Goal: Transaction & Acquisition: Obtain resource

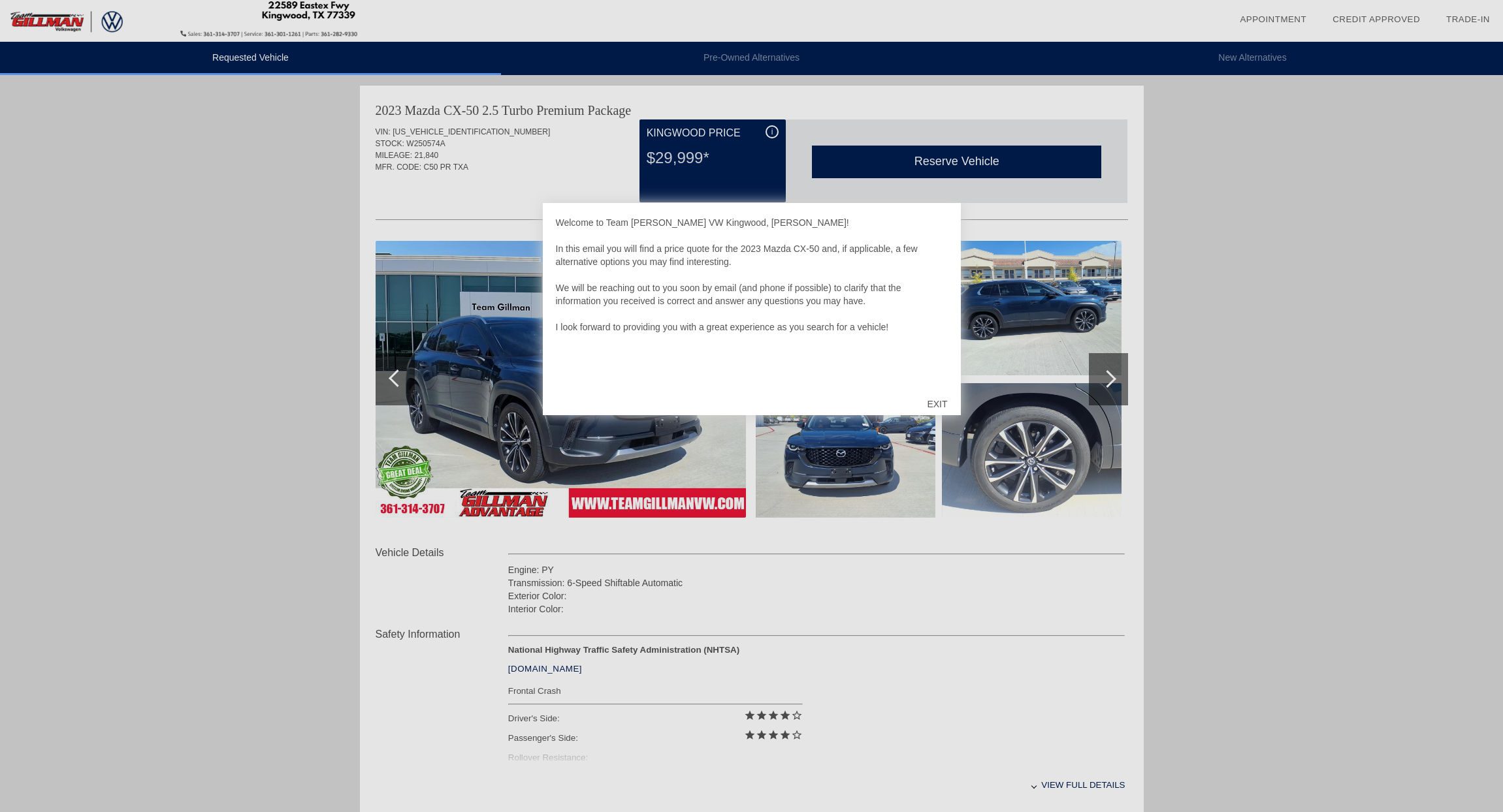
click at [947, 404] on div "EXIT" at bounding box center [937, 404] width 46 height 39
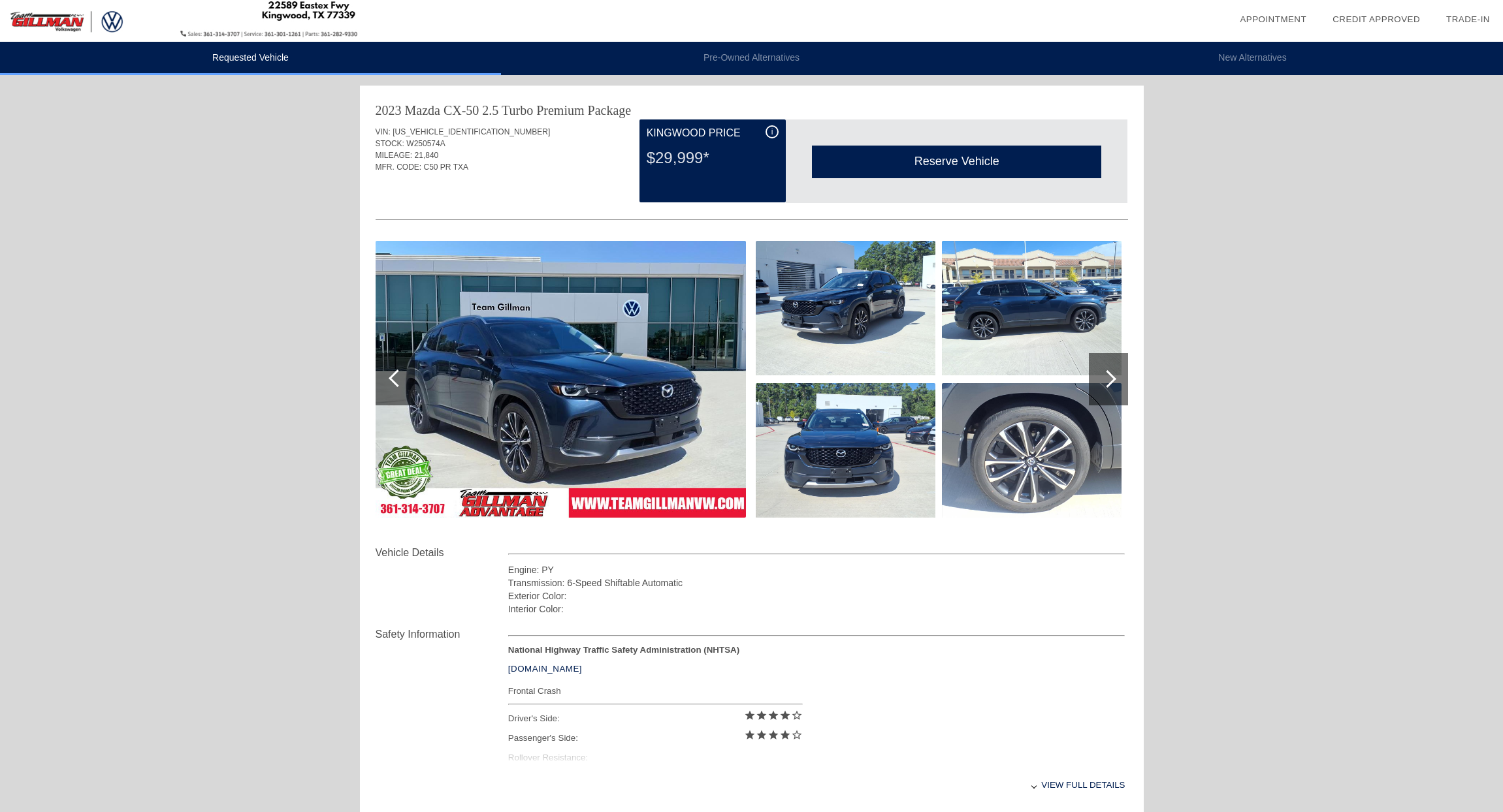
click at [1112, 378] on div at bounding box center [1107, 379] width 18 height 18
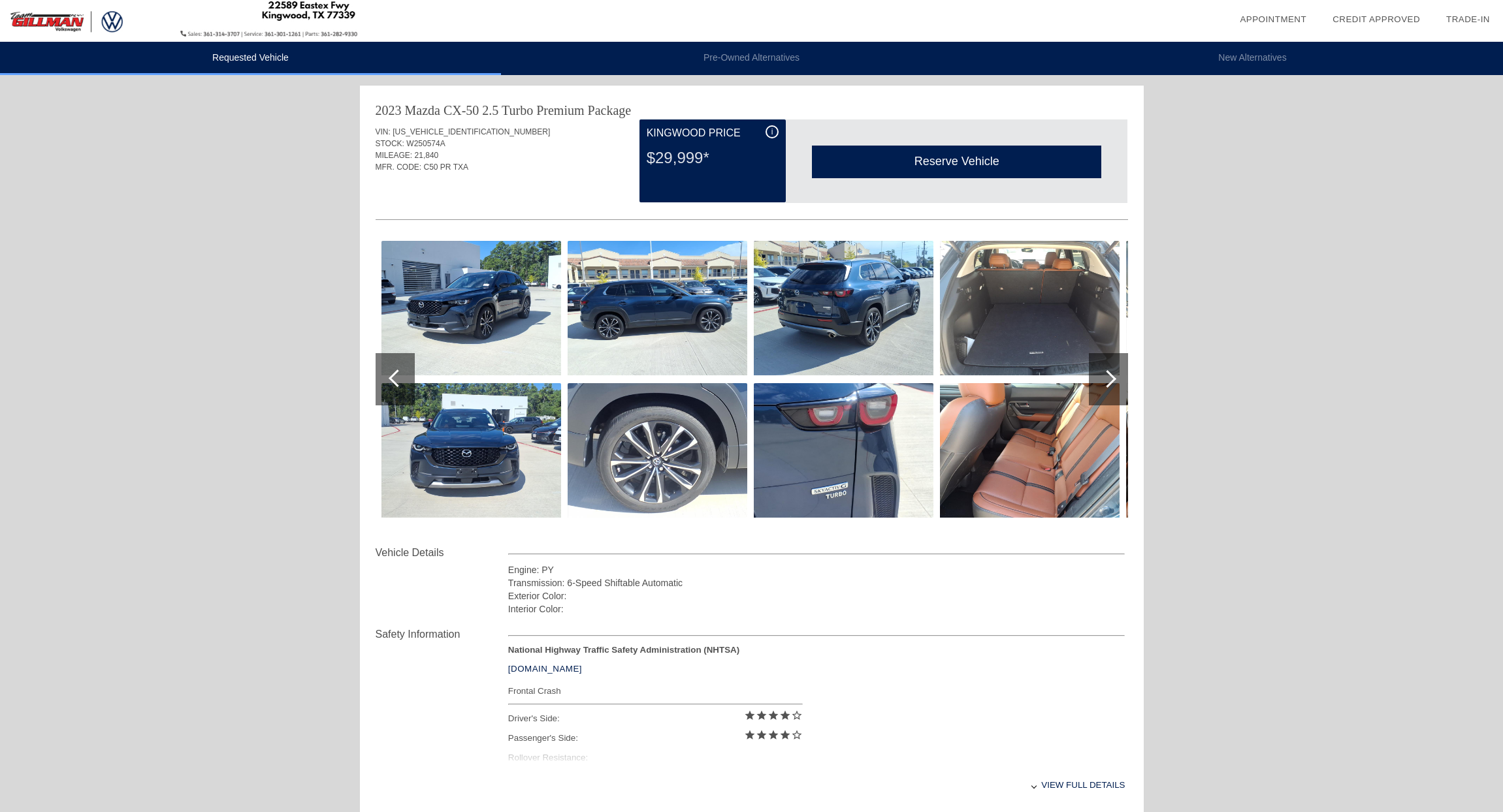
click at [1111, 378] on div at bounding box center [1107, 379] width 18 height 18
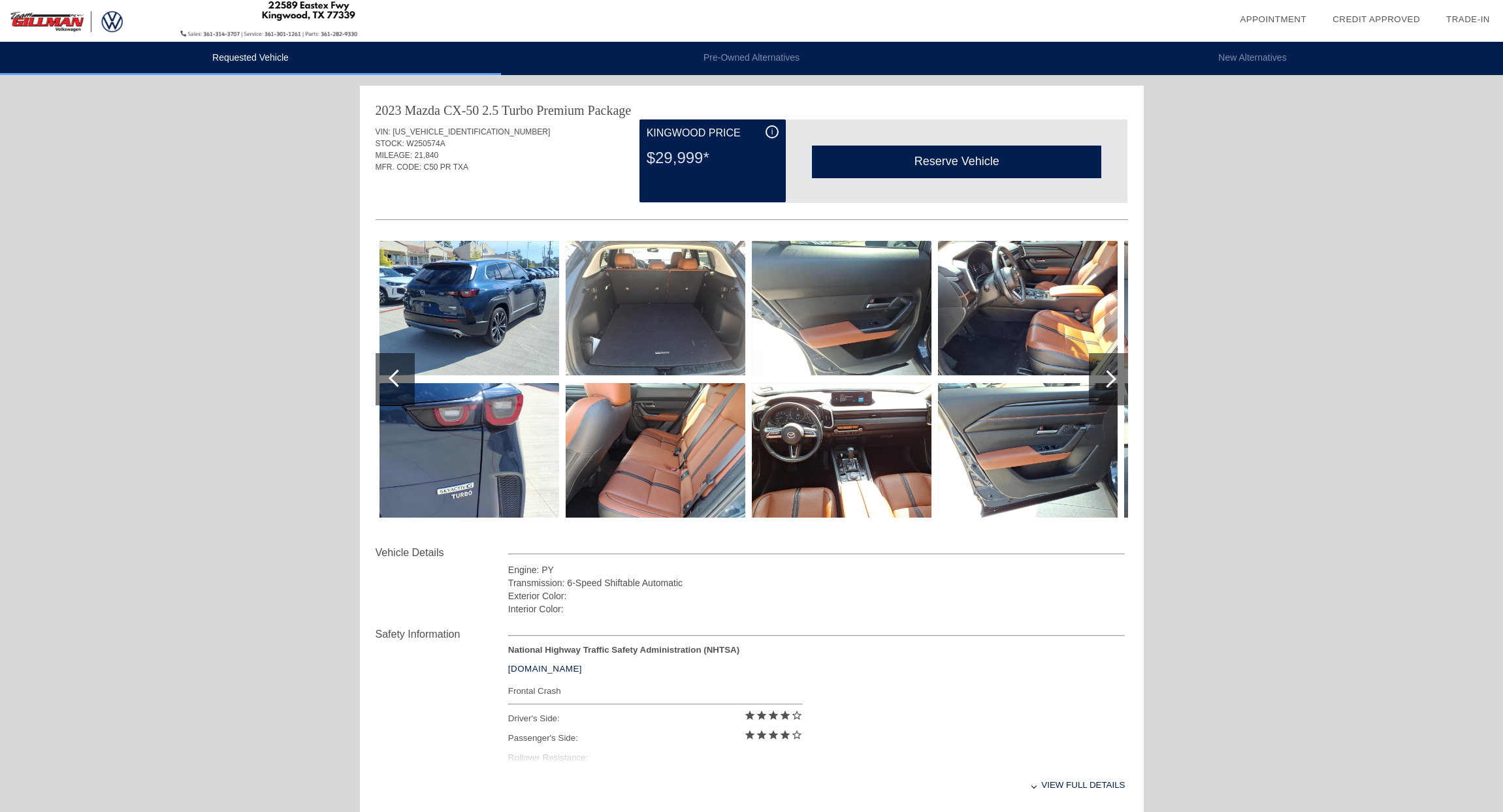
click at [1111, 378] on div at bounding box center [1107, 379] width 18 height 18
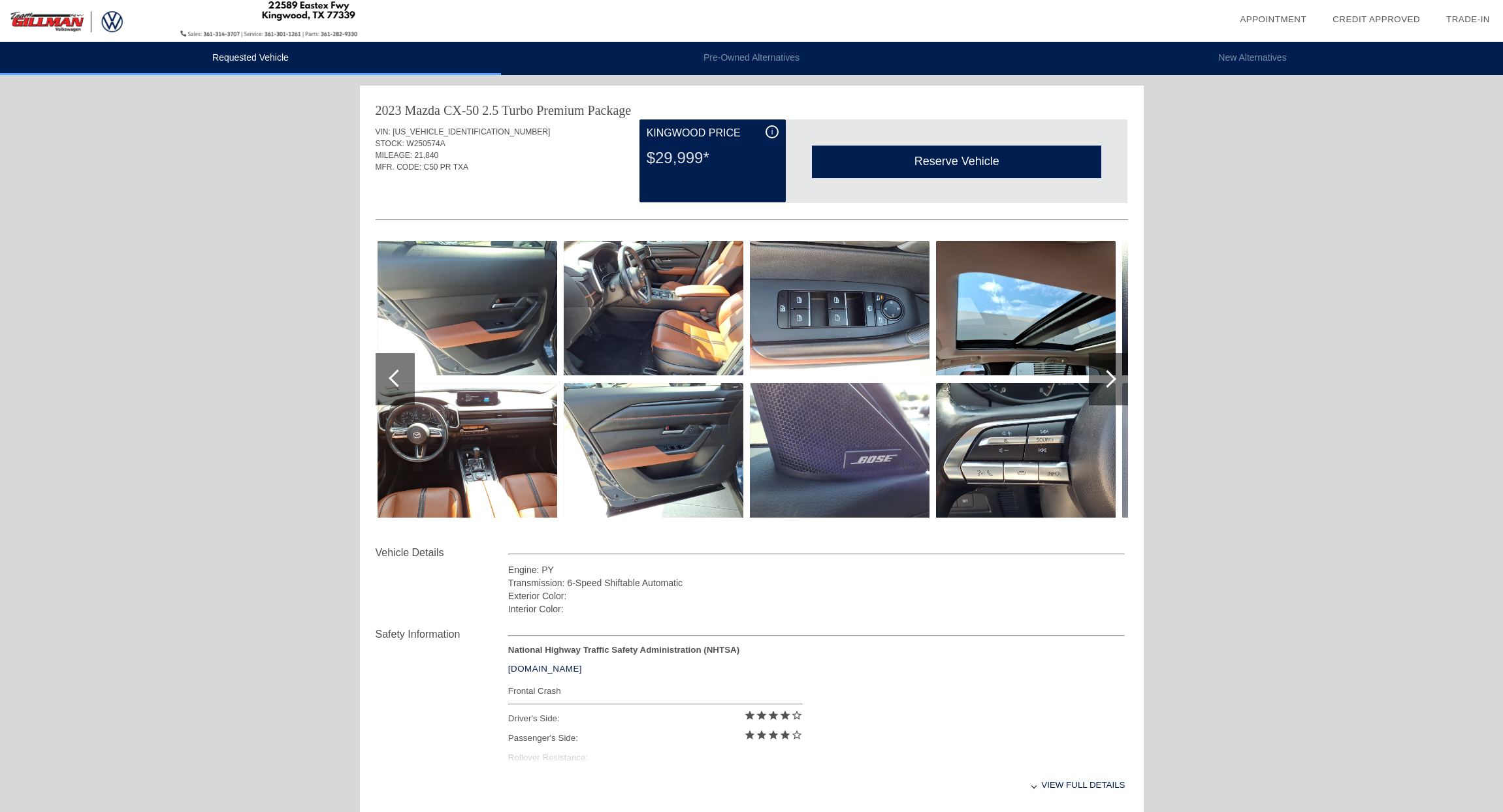
click at [1111, 378] on div at bounding box center [1107, 379] width 18 height 18
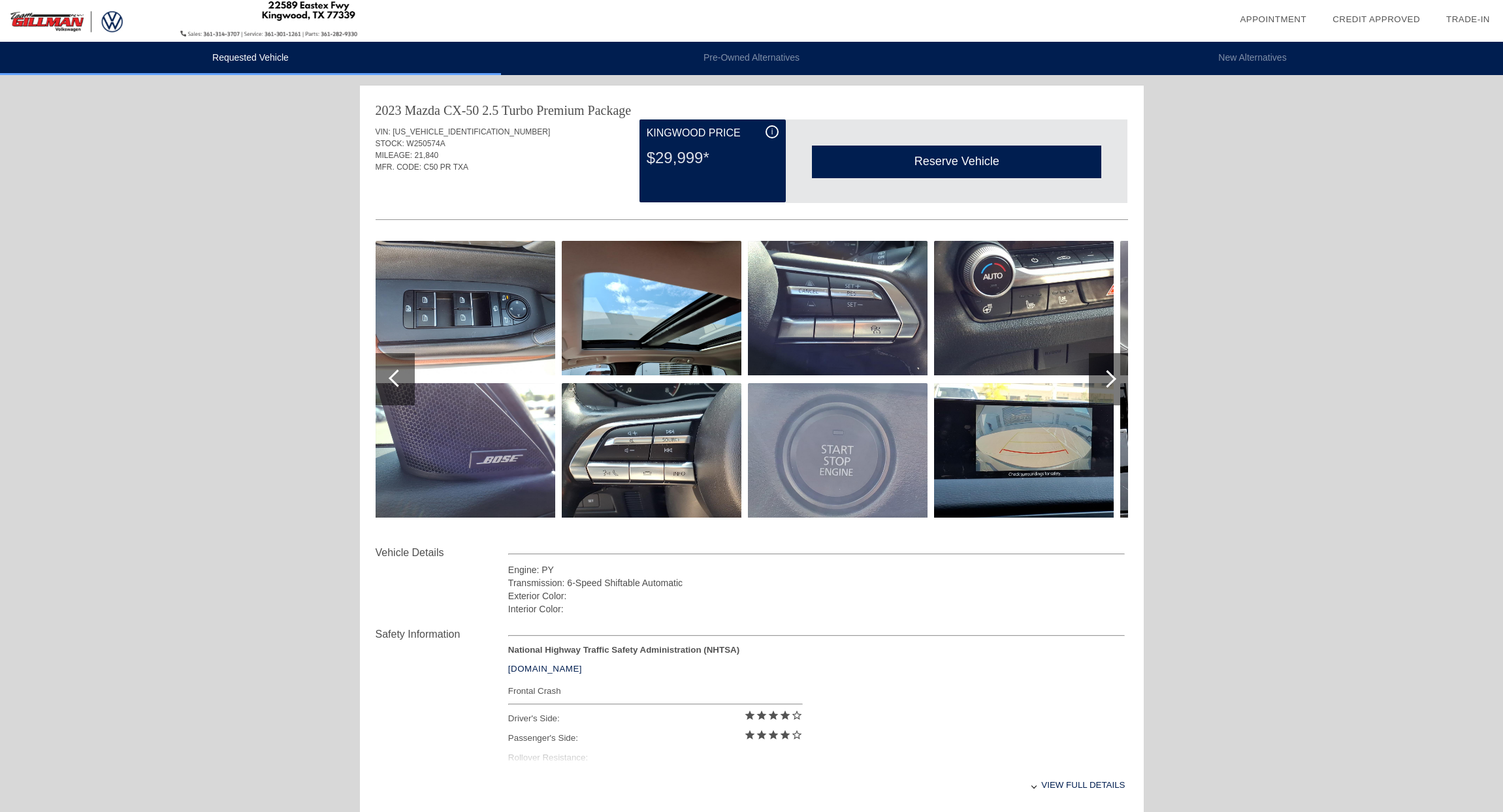
click at [1111, 378] on div at bounding box center [1107, 379] width 18 height 18
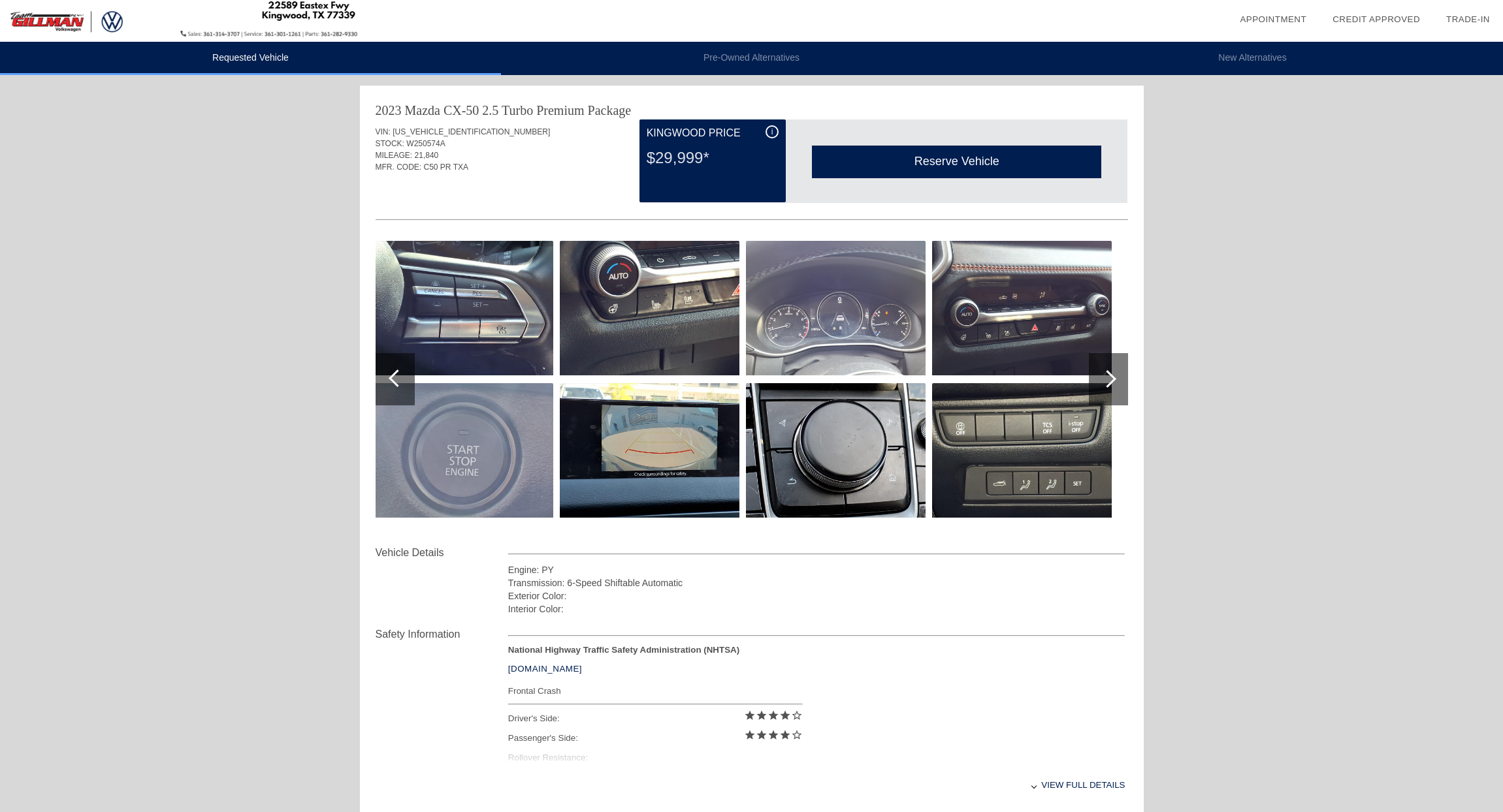
click at [1111, 378] on div at bounding box center [1107, 379] width 18 height 18
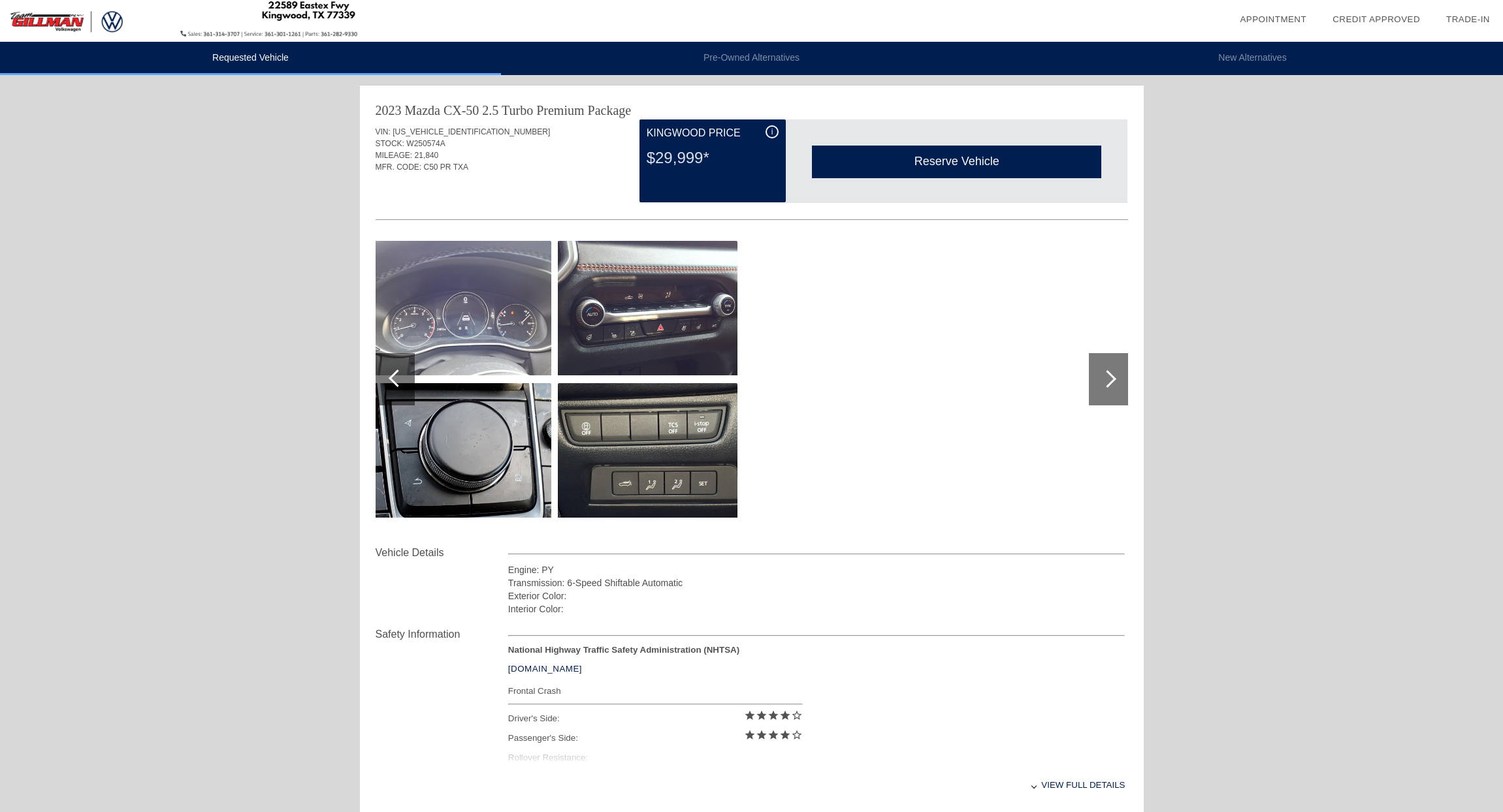
click at [389, 378] on div at bounding box center [397, 378] width 18 height 18
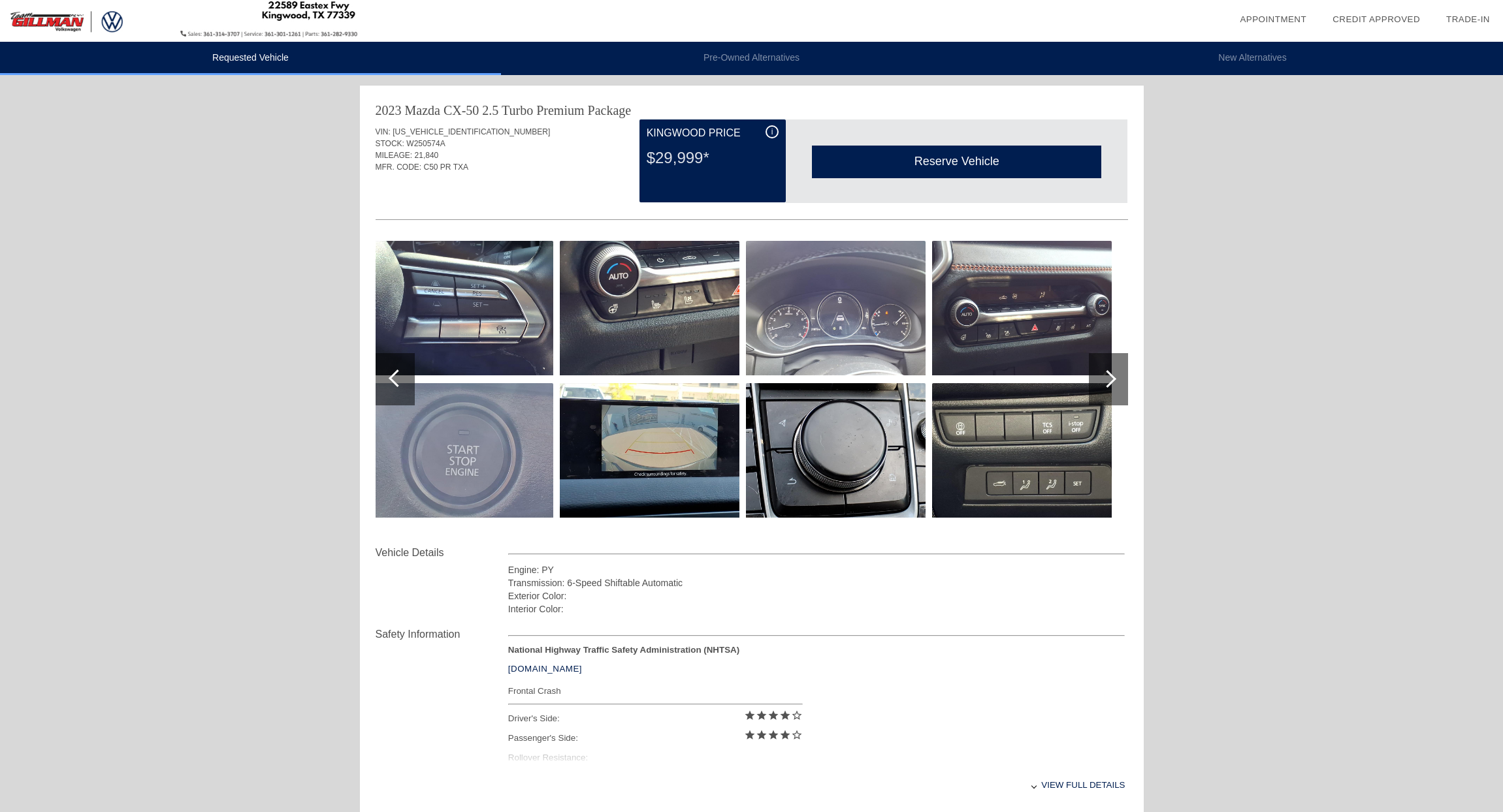
click at [389, 378] on div at bounding box center [397, 378] width 18 height 18
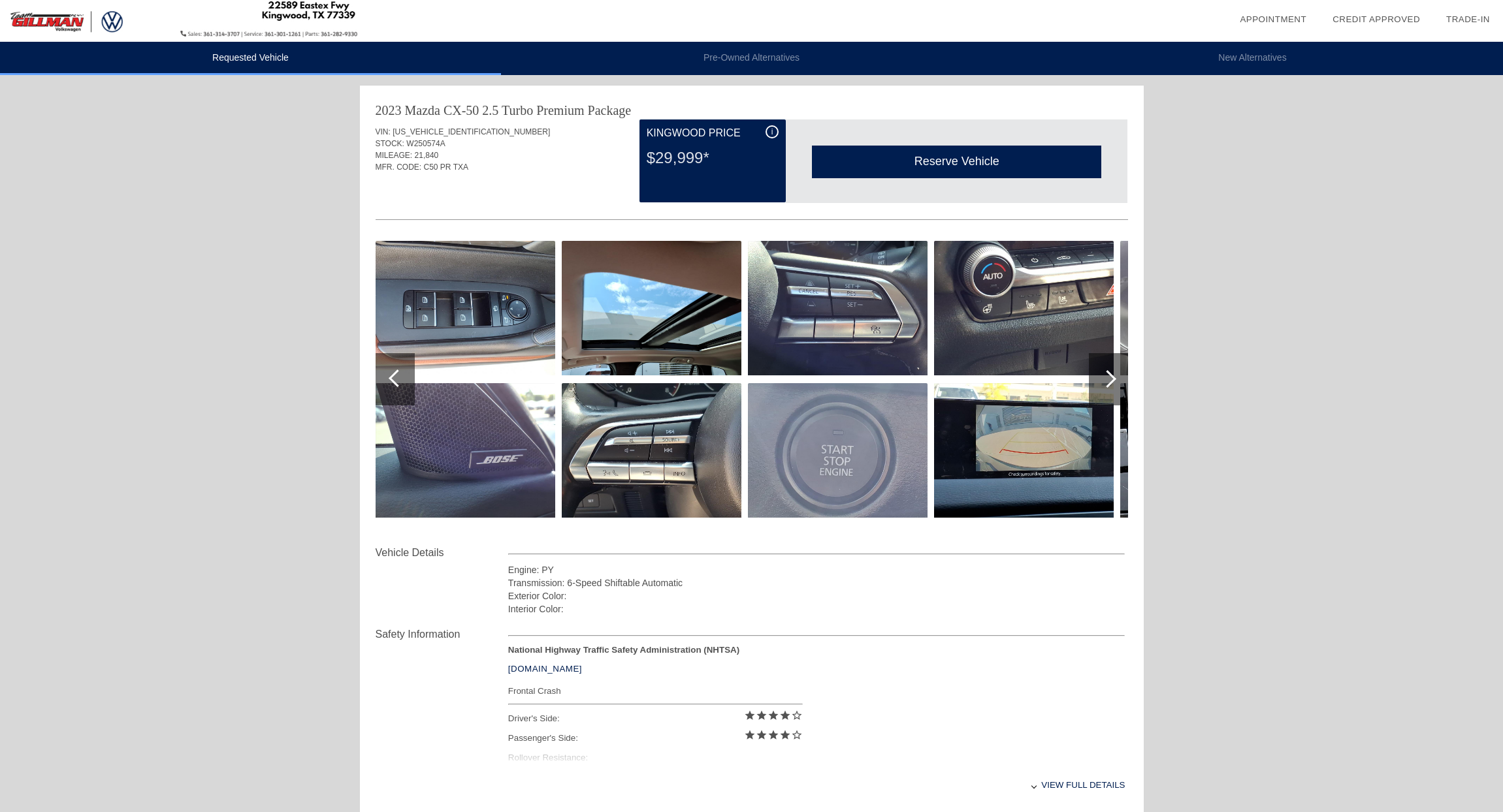
click at [389, 378] on div at bounding box center [397, 378] width 18 height 18
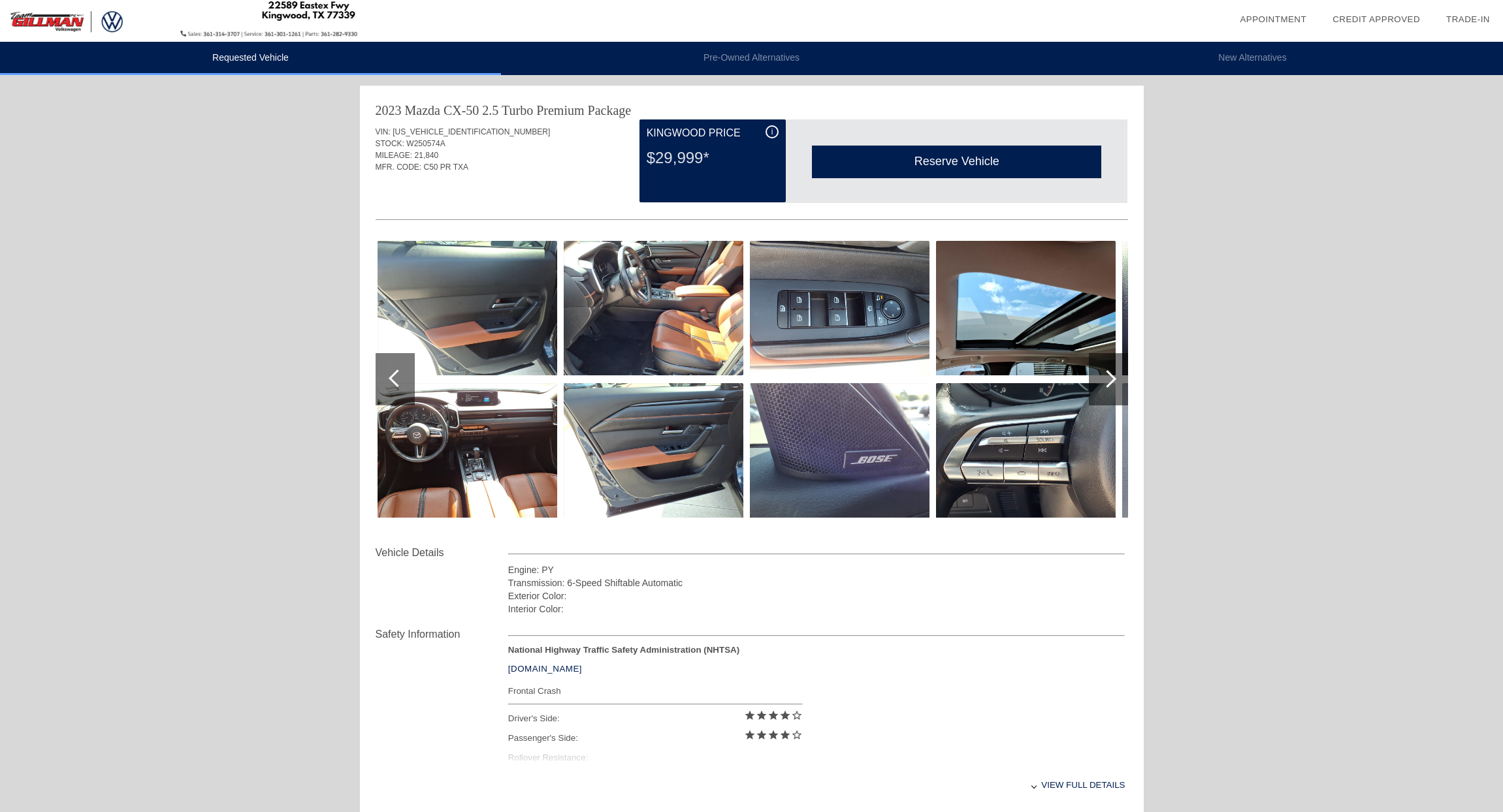
click at [773, 128] on div "i" at bounding box center [772, 132] width 13 height 13
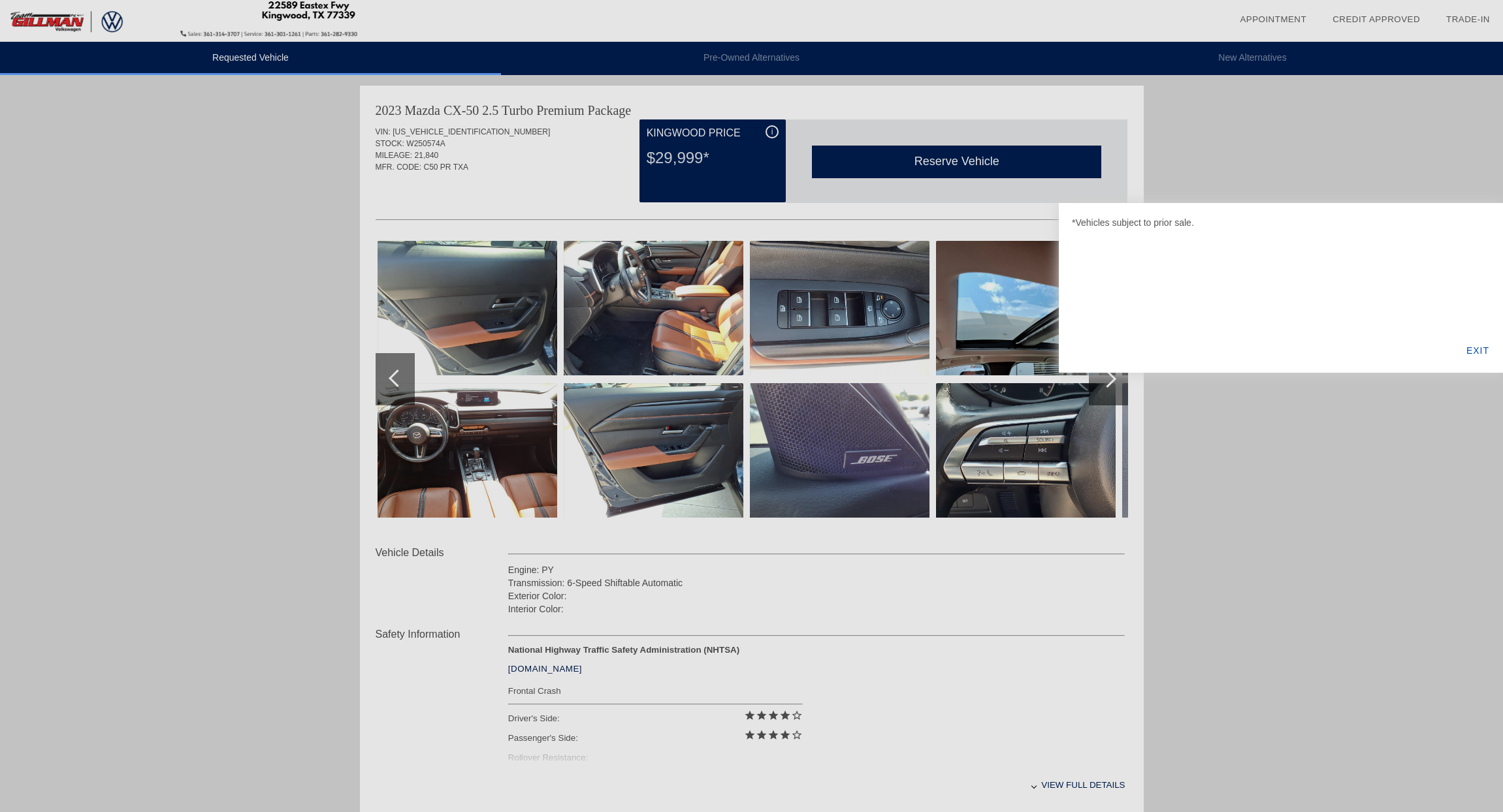
scroll to position [1, 0]
click at [1479, 351] on div "EXIT" at bounding box center [1478, 351] width 50 height 45
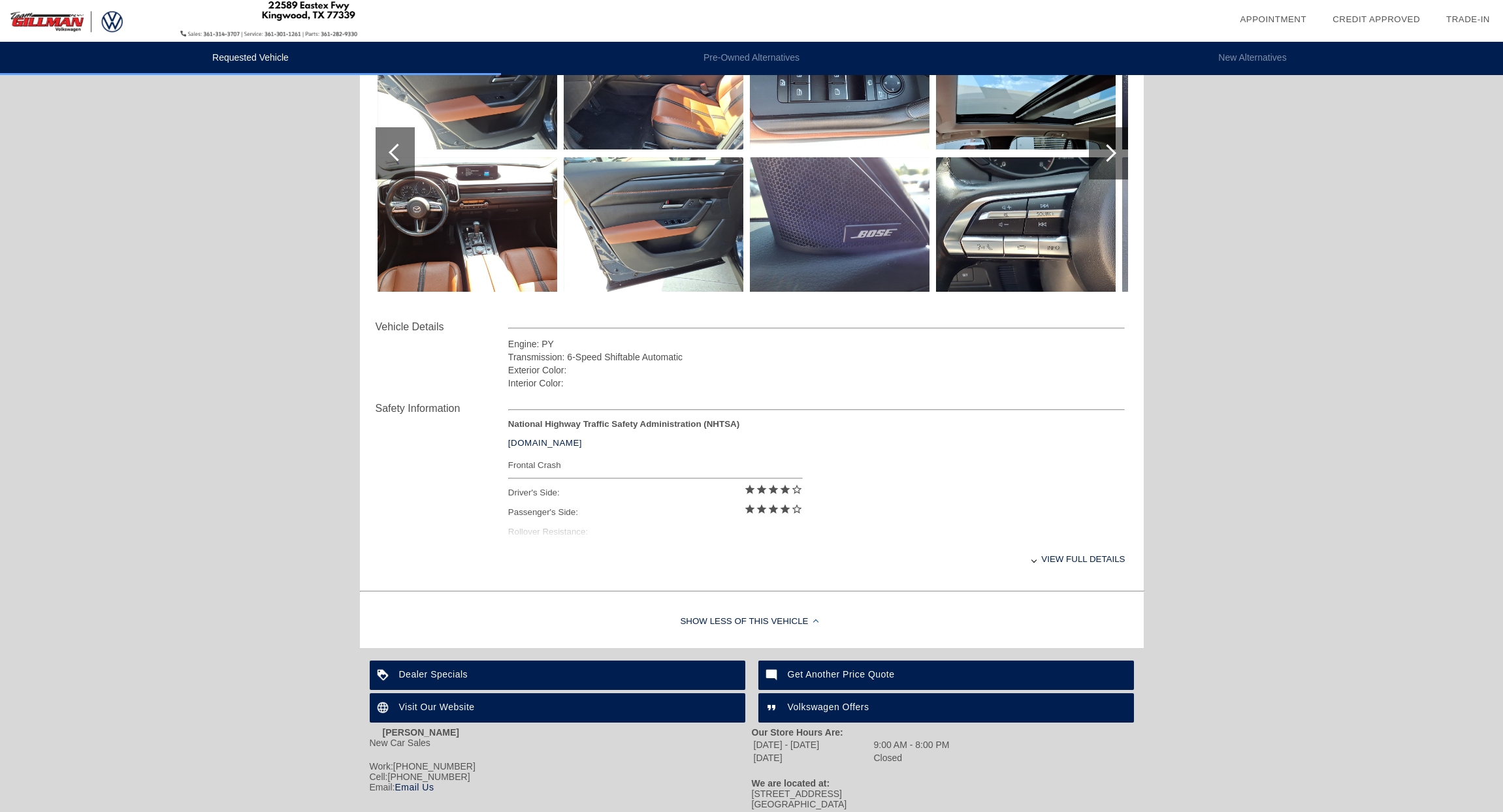
scroll to position [273, 0]
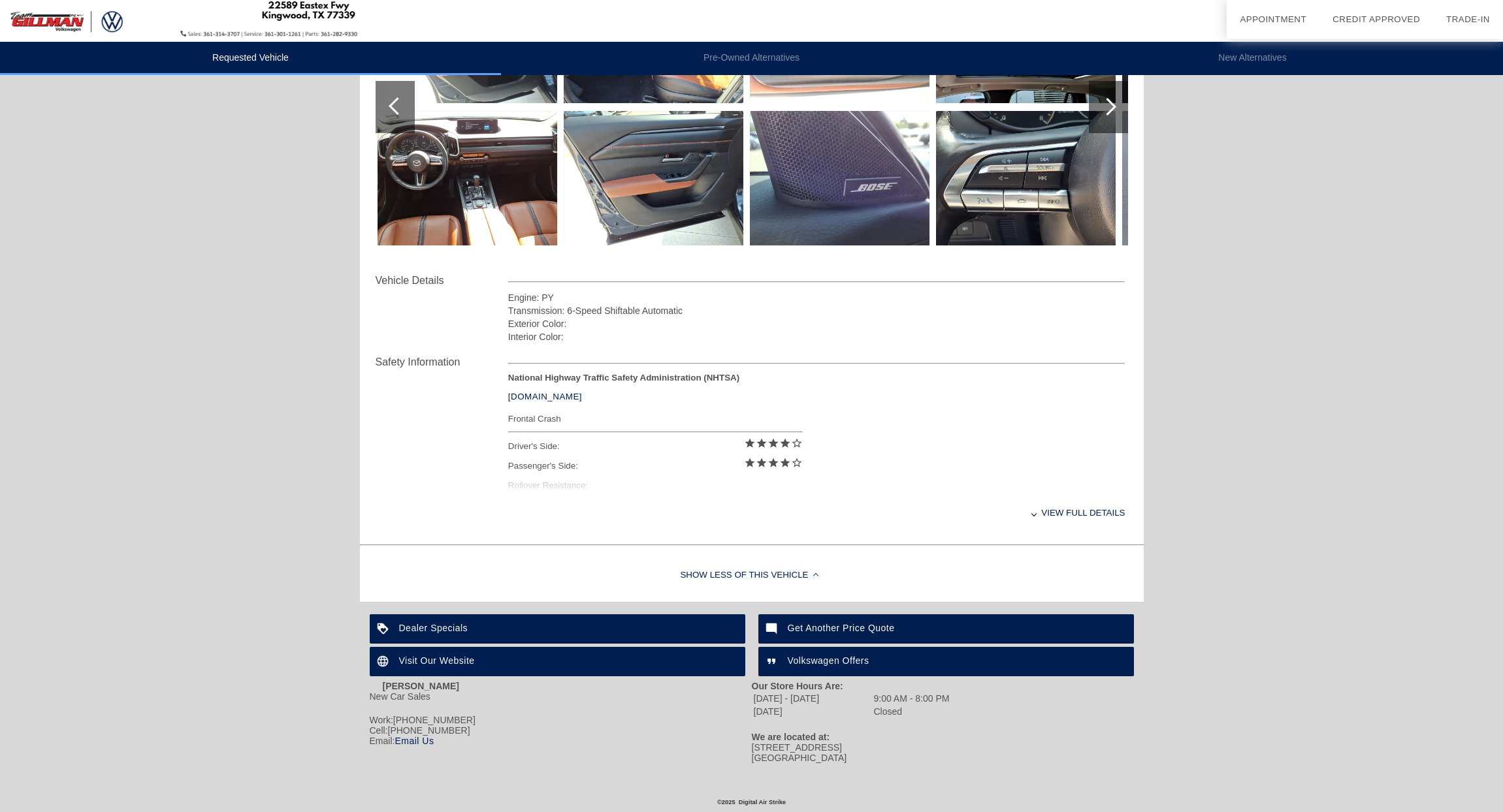
click at [1066, 511] on div "View full details" at bounding box center [817, 513] width 617 height 32
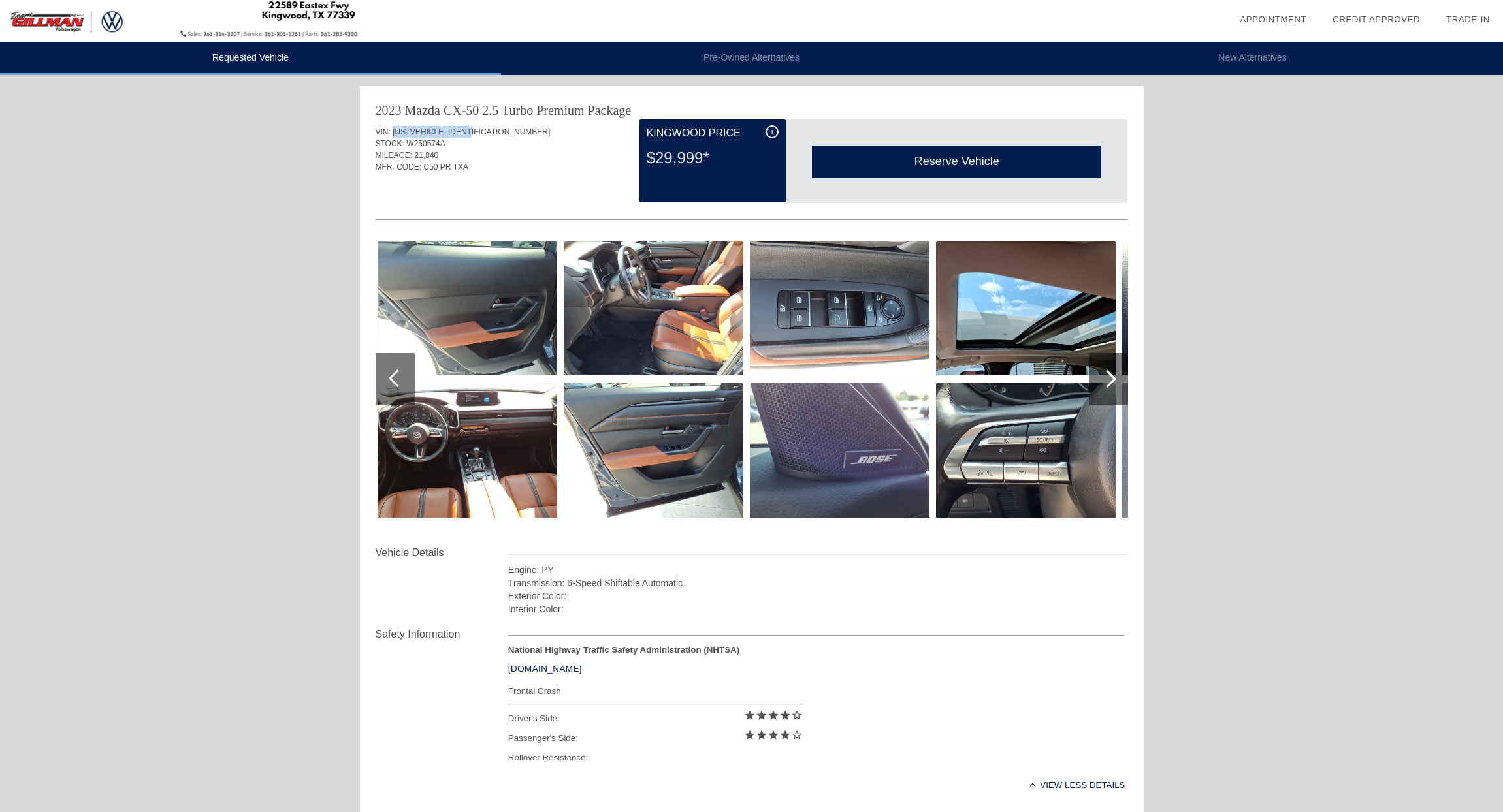
drag, startPoint x: 479, startPoint y: 128, endPoint x: 394, endPoint y: 132, distance: 85.1
click at [394, 132] on div "VIN: [US_VEHICLE_IDENTIFICATION_NUMBER]" at bounding box center [752, 132] width 753 height 12
copy span "[US_VEHICLE_IDENTIFICATION_NUMBER]"
